Goal: Navigation & Orientation: Find specific page/section

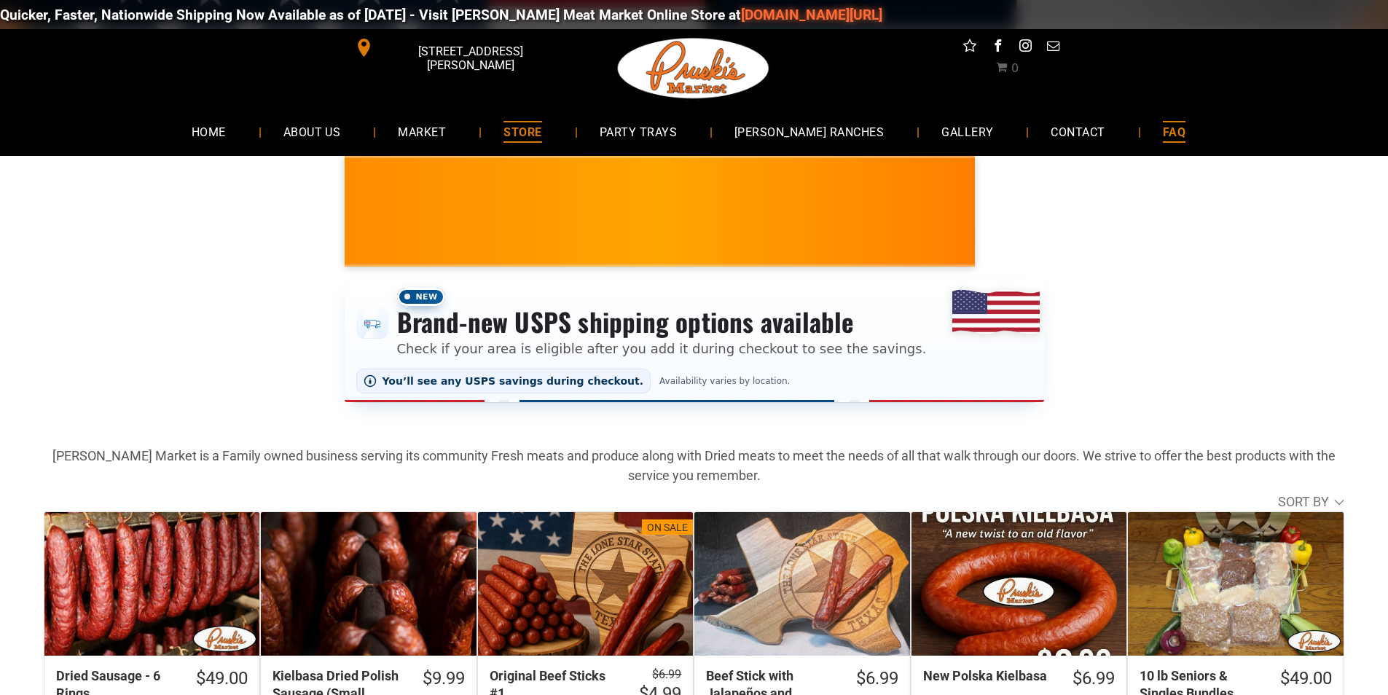
click at [1158, 119] on link "FAQ" at bounding box center [1174, 131] width 66 height 39
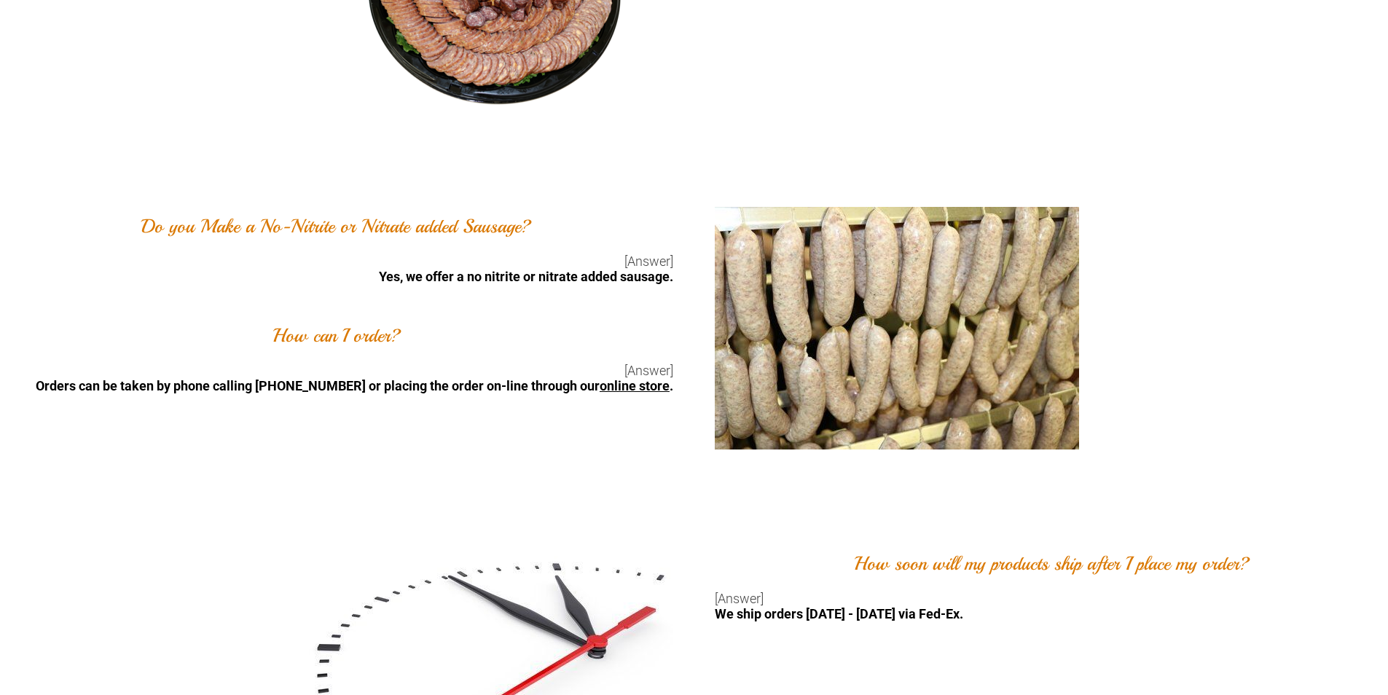
scroll to position [1821, 0]
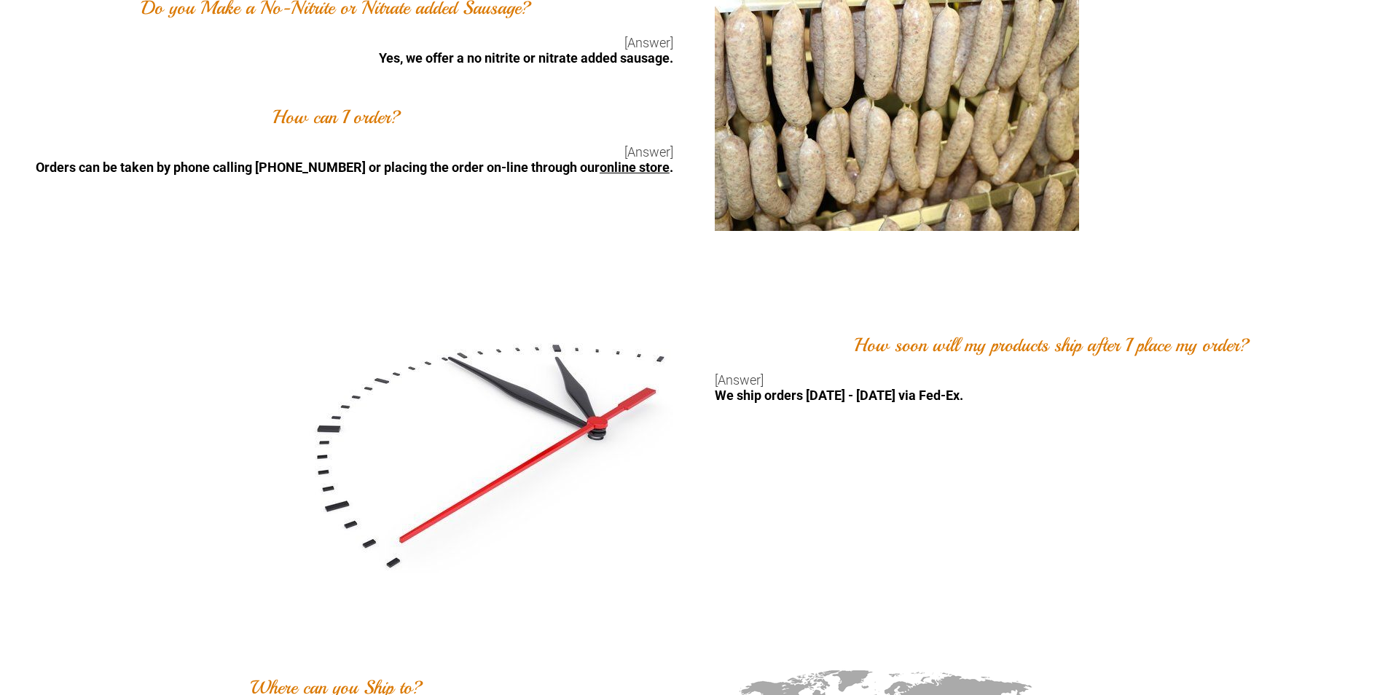
click at [619, 170] on link "online store" at bounding box center [635, 167] width 70 height 15
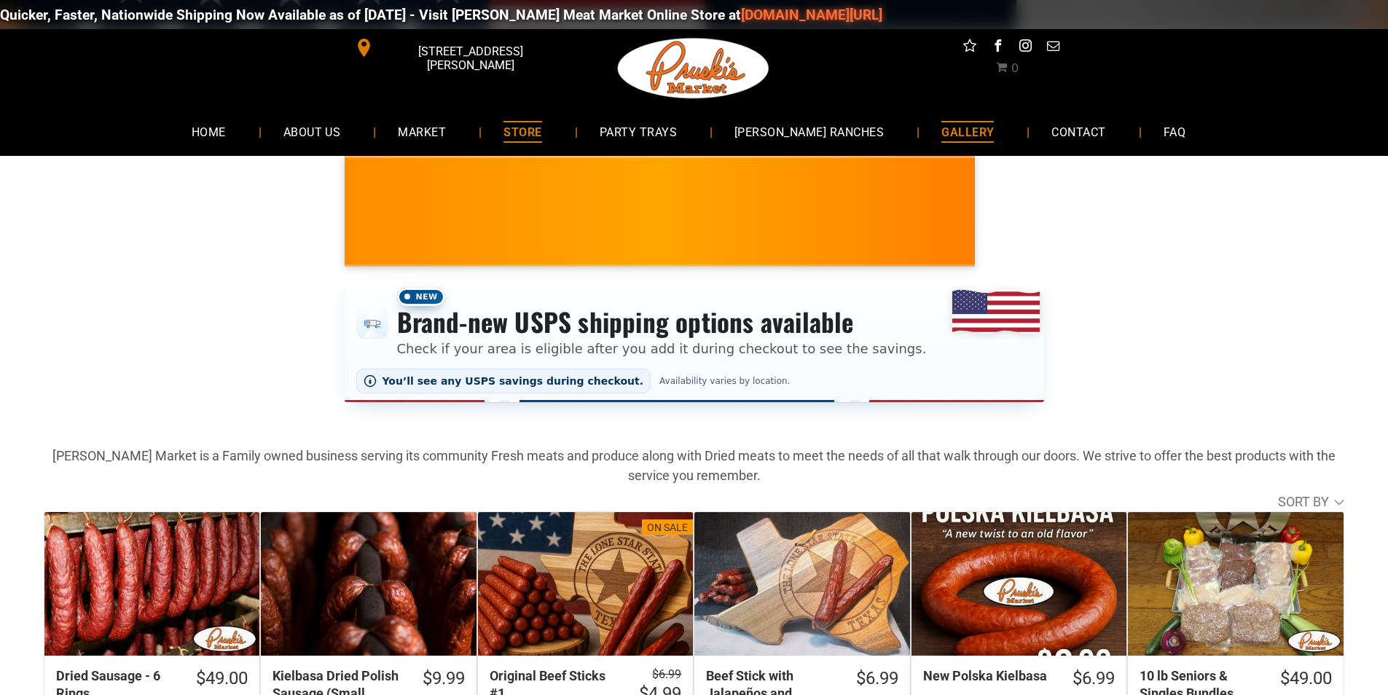
click at [973, 125] on link "GALLERY" at bounding box center [967, 131] width 96 height 39
